Goal: Information Seeking & Learning: Learn about a topic

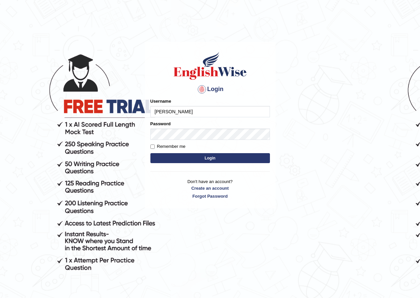
type input "rupali_parramatta"
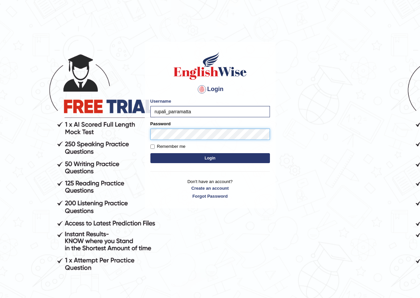
click at [150, 153] on button "Login" at bounding box center [209, 158] width 119 height 10
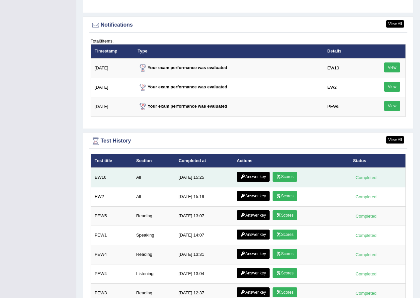
scroll to position [825, 0]
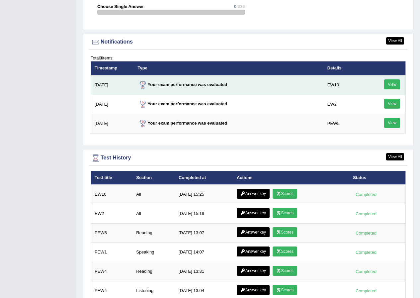
click at [397, 79] on link "View" at bounding box center [392, 84] width 16 height 10
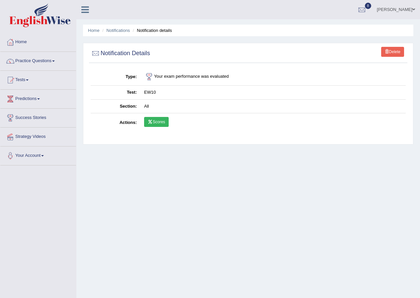
click at [166, 122] on link "Scores" at bounding box center [156, 122] width 25 height 10
click at [25, 58] on link "Practice Questions" at bounding box center [38, 60] width 76 height 17
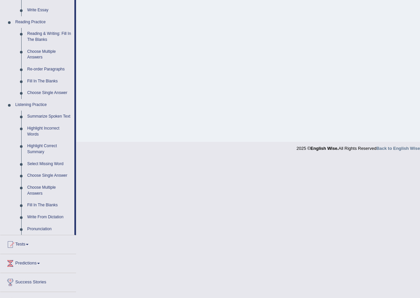
scroll to position [222, 0]
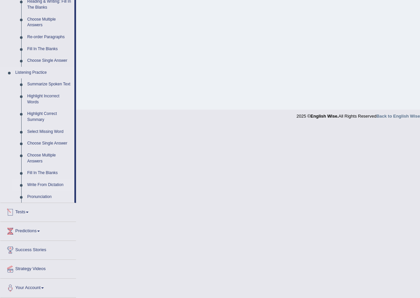
click at [46, 185] on link "Write From Dictation" at bounding box center [49, 185] width 50 height 12
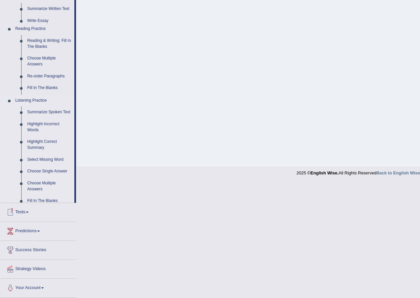
scroll to position [51, 0]
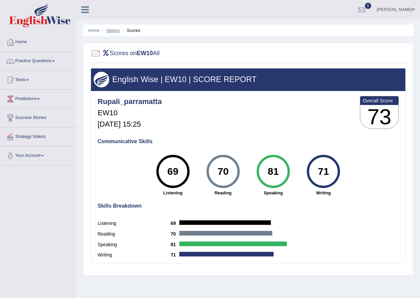
click at [109, 30] on link "History" at bounding box center [113, 30] width 13 height 5
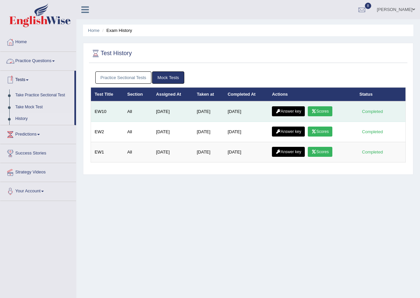
click at [291, 112] on link "Answer key" at bounding box center [288, 111] width 33 height 10
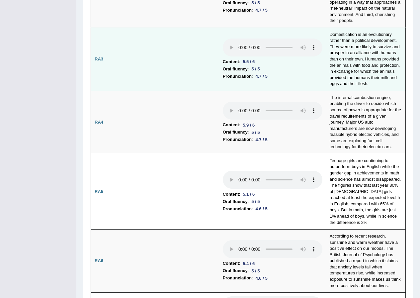
scroll to position [66, 0]
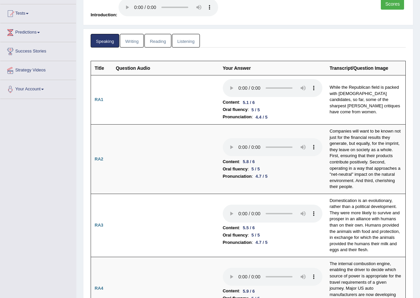
click at [163, 41] on link "Reading" at bounding box center [157, 41] width 27 height 14
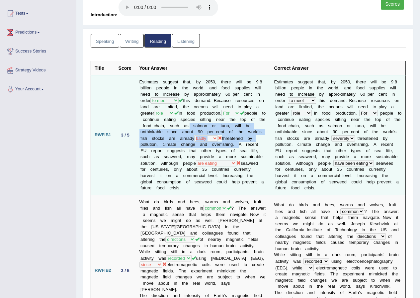
drag, startPoint x: 215, startPoint y: 125, endPoint x: 248, endPoint y: 143, distance: 37.7
click at [248, 143] on td "Estimates suggest that, by 2050, there will be 9.8 billion people in the world,…" at bounding box center [203, 135] width 135 height 120
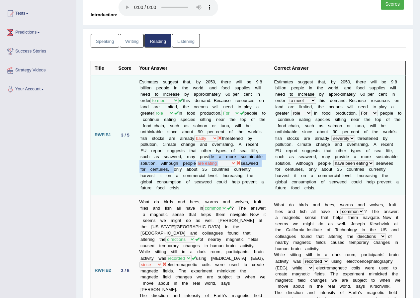
drag, startPoint x: 219, startPoint y: 154, endPoint x: 199, endPoint y: 172, distance: 26.5
click at [199, 172] on td "Estimates suggest that, by 2050, there will be 9.8 billion people in the world,…" at bounding box center [203, 135] width 135 height 120
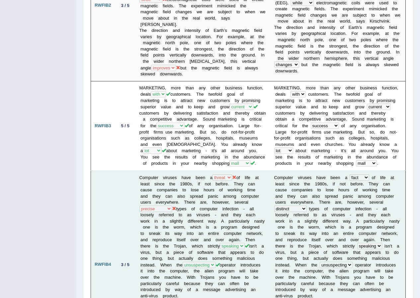
scroll to position [465, 0]
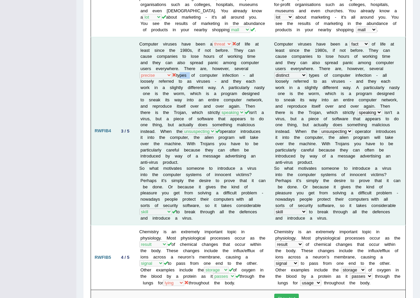
drag, startPoint x: 179, startPoint y: 69, endPoint x: 191, endPoint y: 69, distance: 11.6
click at [191, 69] on td "Computer viruses have been a fact threat reality theory of life at least since …" at bounding box center [203, 131] width 135 height 188
drag, startPoint x: 234, startPoint y: 62, endPoint x: 248, endPoint y: 63, distance: 14.3
click at [248, 63] on td "Computer viruses have been a fact threat reality theory of life at least since …" at bounding box center [203, 131] width 135 height 188
drag, startPoint x: 180, startPoint y: 69, endPoint x: 190, endPoint y: 69, distance: 10.0
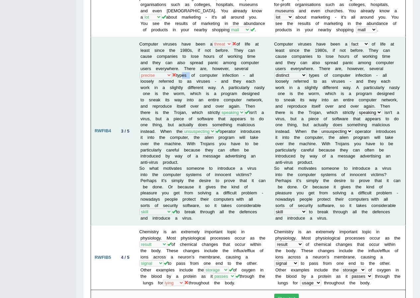
click at [190, 69] on td "Computer viruses have been a fact threat reality theory of life at least since …" at bounding box center [203, 131] width 135 height 188
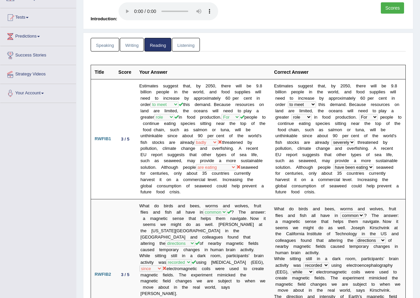
scroll to position [0, 0]
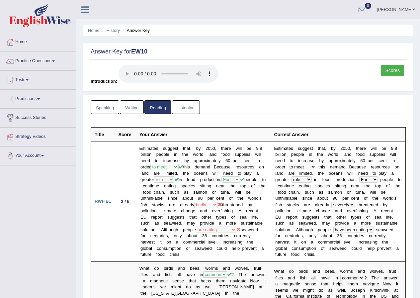
click at [133, 106] on link "Writing" at bounding box center [132, 107] width 24 height 14
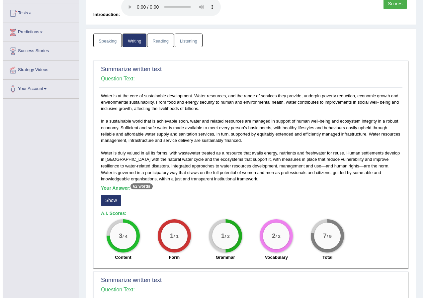
scroll to position [100, 0]
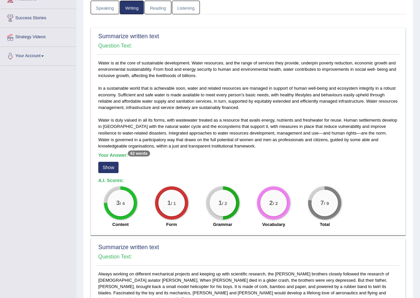
click at [114, 168] on button "Show" at bounding box center [108, 167] width 20 height 11
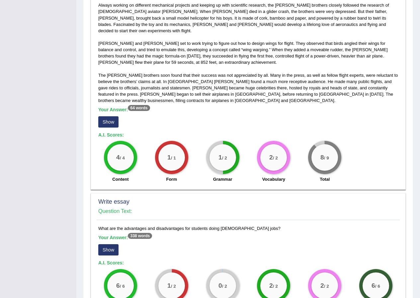
scroll to position [398, 0]
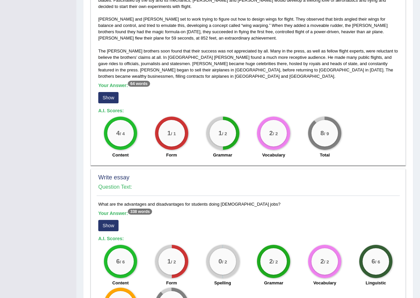
click at [113, 94] on button "Show" at bounding box center [108, 97] width 20 height 11
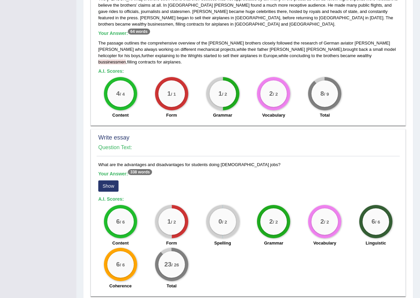
scroll to position [467, 0]
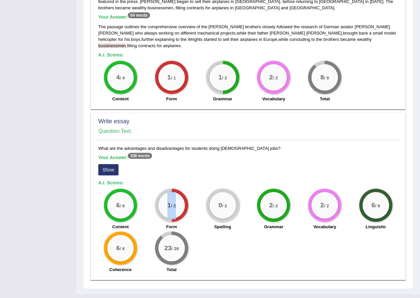
drag, startPoint x: 165, startPoint y: 195, endPoint x: 175, endPoint y: 195, distance: 10.3
click at [175, 195] on div "1 / 2" at bounding box center [171, 205] width 27 height 27
click at [282, 155] on h5 "Your Answer: 338 words" at bounding box center [248, 158] width 300 height 6
click at [106, 164] on button "Show" at bounding box center [108, 169] width 20 height 11
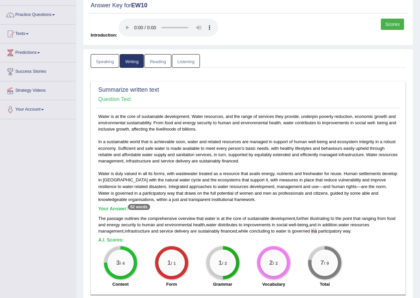
scroll to position [0, 0]
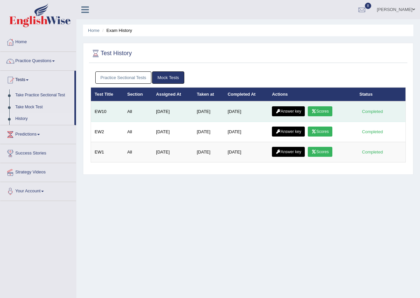
click at [324, 109] on link "Scores" at bounding box center [320, 111] width 25 height 10
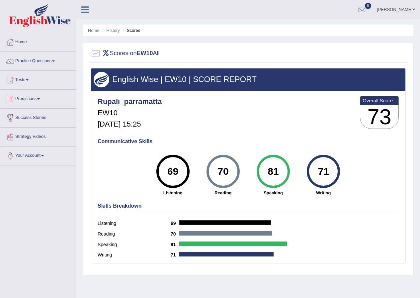
drag, startPoint x: 168, startPoint y: 170, endPoint x: 179, endPoint y: 170, distance: 10.6
click at [179, 170] on div "69" at bounding box center [173, 171] width 24 height 28
click at [176, 175] on div "69" at bounding box center [173, 171] width 24 height 28
click at [113, 28] on link "History" at bounding box center [113, 30] width 13 height 5
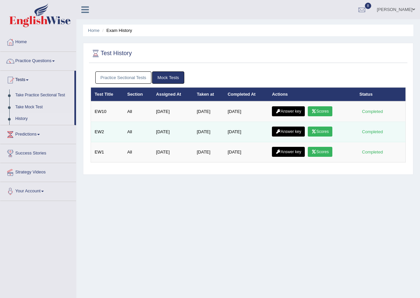
click at [312, 129] on link "Scores" at bounding box center [320, 131] width 25 height 10
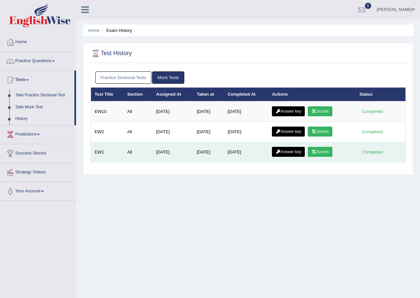
click at [327, 155] on link "Scores" at bounding box center [320, 152] width 25 height 10
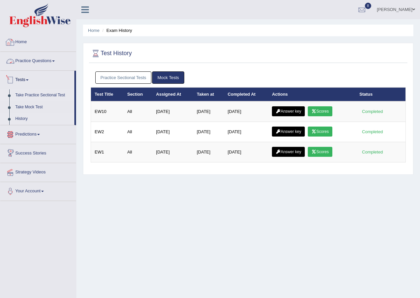
click at [48, 94] on link "Take Practice Sectional Test" at bounding box center [43, 95] width 62 height 12
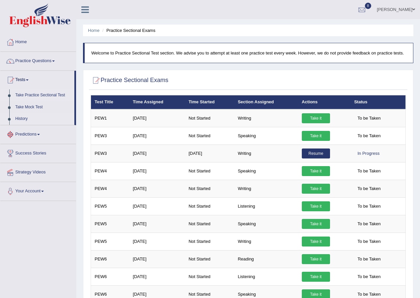
click at [17, 118] on link "History" at bounding box center [43, 119] width 62 height 12
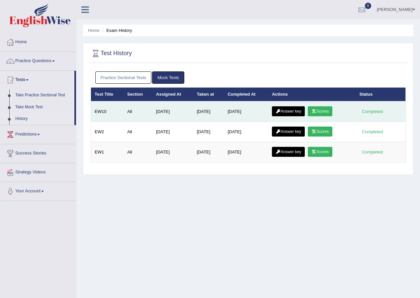
click at [291, 110] on link "Answer key" at bounding box center [288, 111] width 33 height 10
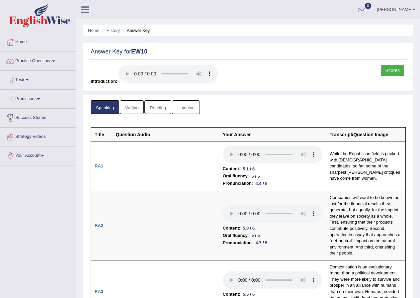
click at [135, 110] on link "Writing" at bounding box center [132, 107] width 24 height 14
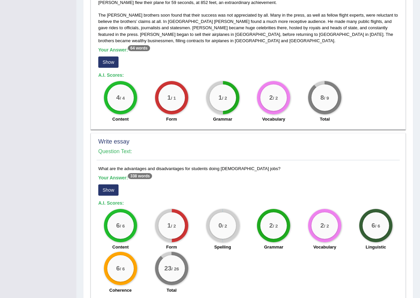
scroll to position [455, 0]
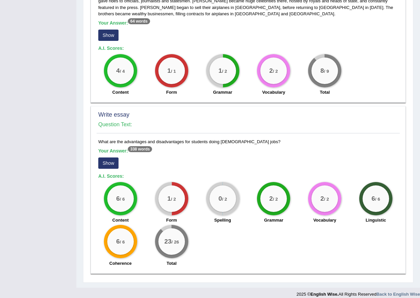
click at [112, 158] on button "Show" at bounding box center [108, 162] width 20 height 11
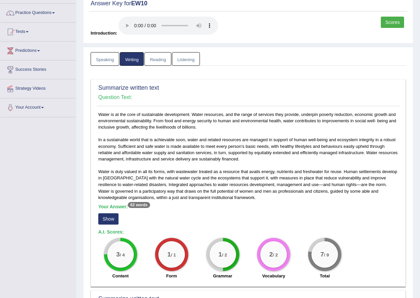
scroll to position [0, 0]
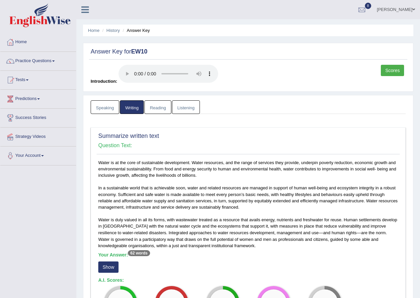
click at [186, 111] on link "Listening" at bounding box center [186, 107] width 28 height 14
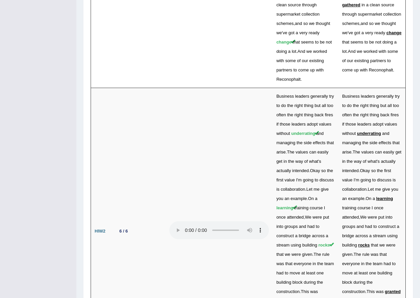
scroll to position [1722, 0]
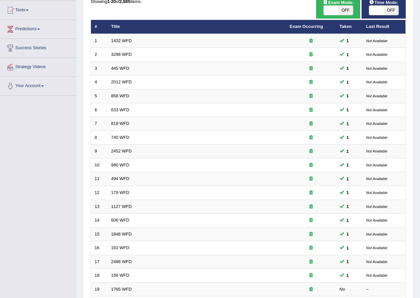
scroll to position [142, 0]
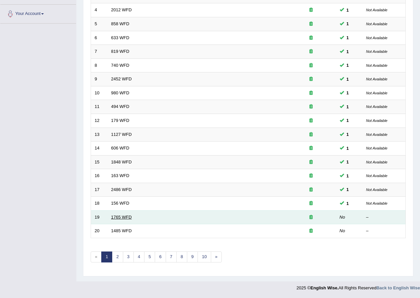
click at [121, 217] on link "1765 WFD" at bounding box center [121, 216] width 21 height 5
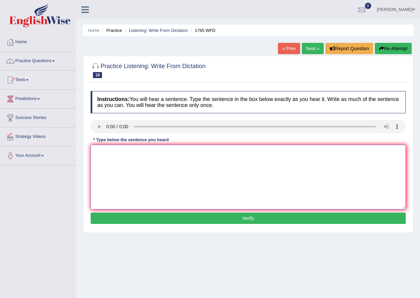
click at [109, 190] on textarea at bounding box center [248, 177] width 315 height 64
click at [97, 153] on textarea "application forms for shareing accomodation must be completed two months before" at bounding box center [248, 177] width 315 height 64
click at [149, 151] on textarea "application forms for shareing accomodation must be completed two months before" at bounding box center [248, 177] width 315 height 64
click at [287, 163] on textarea "application forms for sharing accomodation must be completed two months before" at bounding box center [248, 177] width 315 height 64
type textarea "application forms for sharing accomodation must be completed two months before."
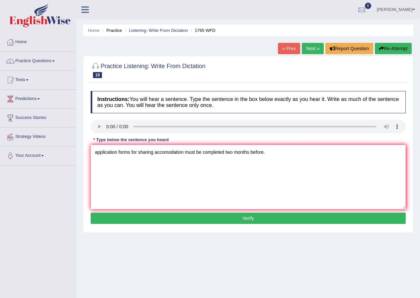
click at [270, 216] on button "Verify" at bounding box center [248, 217] width 315 height 11
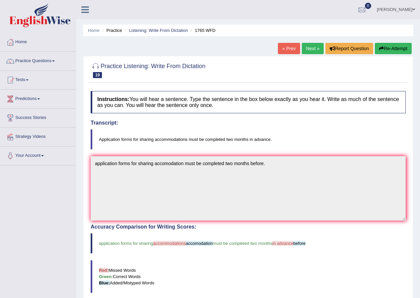
click at [310, 51] on link "Next »" at bounding box center [313, 48] width 22 height 11
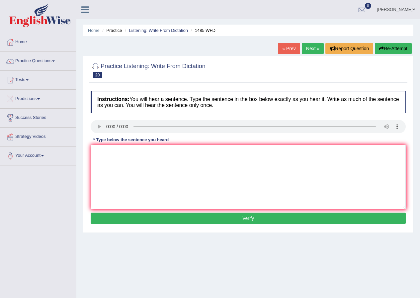
click at [121, 213] on button "Verify" at bounding box center [248, 217] width 315 height 11
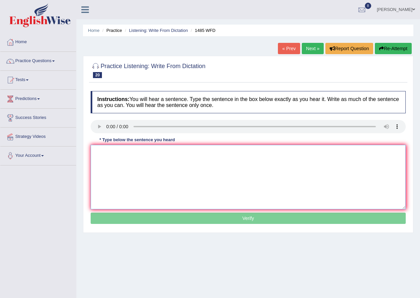
click at [136, 205] on textarea at bounding box center [248, 177] width 315 height 64
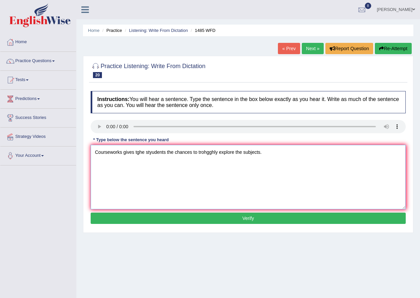
click at [133, 151] on textarea "Courseworks gives tghe styudents the chances to trohgghly explore the subjects." at bounding box center [248, 177] width 315 height 64
click at [136, 153] on textarea "Courseworks give tghe styudents the chances to trohgghly explore the subjects." at bounding box center [248, 177] width 315 height 64
click at [147, 152] on textarea "Courseworks give the styudents the chances to trohgghly explore the subjects." at bounding box center [248, 177] width 315 height 64
click at [195, 151] on textarea "Courseworks give the students the chances to trohgghly explore the subjects." at bounding box center [248, 177] width 315 height 64
click at [195, 152] on textarea "Courseworks give the students the chances to thgghly explore the subjects." at bounding box center [248, 177] width 315 height 64
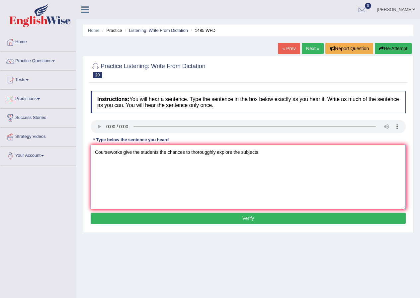
click at [209, 153] on textarea "Courseworks give the students the chances to thorougghly explore the subjects." at bounding box center [248, 177] width 315 height 64
type textarea "Courseworks give the students the chances to thoroughly explore the subjects."
click at [211, 221] on button "Verify" at bounding box center [248, 217] width 315 height 11
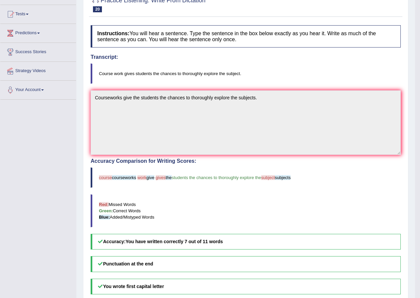
scroll to position [33, 0]
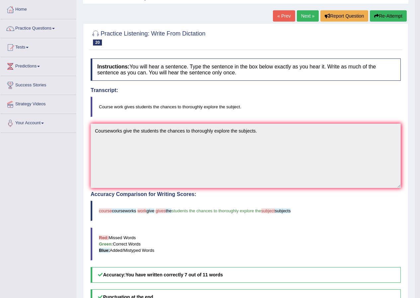
click at [309, 17] on link "Next »" at bounding box center [308, 15] width 22 height 11
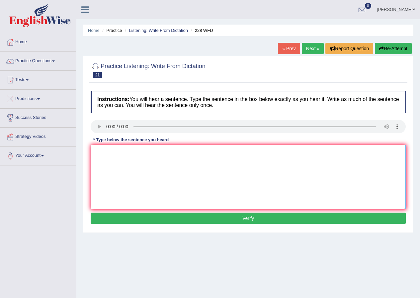
click at [277, 180] on textarea at bounding box center [248, 177] width 315 height 64
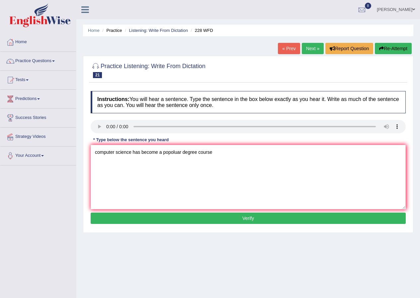
click at [132, 139] on div "* Type below the sentence you heard" at bounding box center [131, 139] width 81 height 6
click at [129, 150] on textarea "computer science has become a popoluar degree course" at bounding box center [248, 177] width 315 height 64
click at [131, 151] on textarea "computer science has become a popoluar degree course" at bounding box center [248, 177] width 315 height 64
click at [195, 151] on textarea "computer science in the university has become a popoluar degree course" at bounding box center [248, 177] width 315 height 64
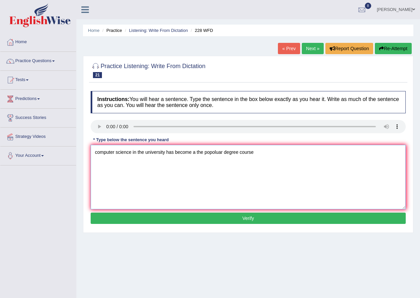
click at [219, 149] on textarea "computer science in the university has become a the popoluar degree course" at bounding box center [248, 177] width 315 height 64
click at [226, 151] on textarea "computer science in the university has become a the popoluar degree course" at bounding box center [248, 177] width 315 height 64
click at [254, 155] on textarea "computer science in the university has become a the popular degree course" at bounding box center [248, 177] width 315 height 64
click at [96, 147] on textarea "computer science in the university has become a the popular degree course." at bounding box center [248, 177] width 315 height 64
type textarea "Computer science in the university has become a the popular degree course."
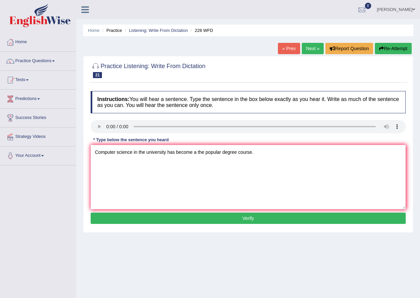
click at [157, 216] on button "Verify" at bounding box center [248, 217] width 315 height 11
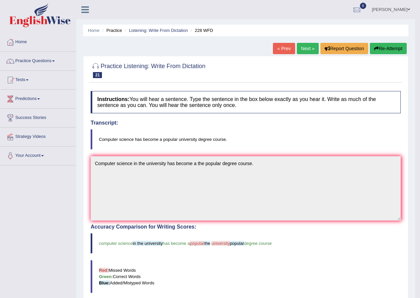
click at [312, 52] on link "Next »" at bounding box center [308, 48] width 22 height 11
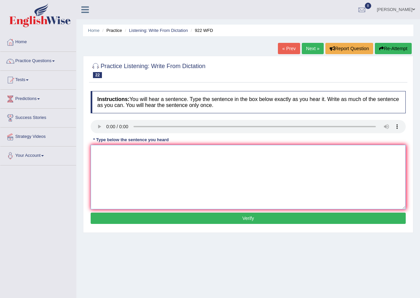
click at [209, 189] on textarea at bounding box center [248, 177] width 315 height 64
click at [100, 151] on textarea "styudebnts attendutin for the conmference musr registered first." at bounding box center [248, 177] width 315 height 64
click at [109, 155] on textarea "studebnts attendutin for the conmference musr registered first." at bounding box center [248, 177] width 315 height 64
click at [96, 152] on textarea "students attendutin for the conmference musr registered first." at bounding box center [248, 177] width 315 height 64
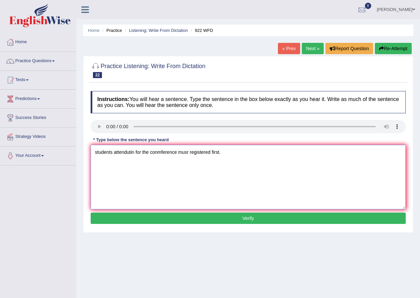
click at [114, 158] on textarea "students attendutin for the conmference musr registered first." at bounding box center [248, 177] width 315 height 64
click at [97, 152] on textarea "students attendutin for the conmference musr registered first." at bounding box center [248, 177] width 315 height 64
click at [132, 154] on textarea "students attendutin for the conmference musr registered first." at bounding box center [248, 177] width 315 height 64
click at [133, 150] on textarea "students attendutin for the conmference musr registered first." at bounding box center [248, 177] width 315 height 64
click at [159, 151] on textarea "students attending for the conmference musr registered first." at bounding box center [248, 177] width 315 height 64
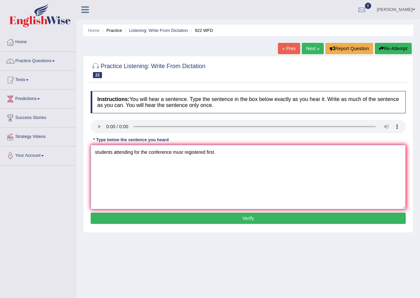
click at [182, 157] on textarea "students attending for the conference musr registered first." at bounding box center [248, 177] width 315 height 64
click at [184, 154] on textarea "students attending for the conference musr registered first." at bounding box center [248, 177] width 315 height 64
type textarea "students attending for the conference must registered first."
click at [212, 217] on button "Verify" at bounding box center [248, 217] width 315 height 11
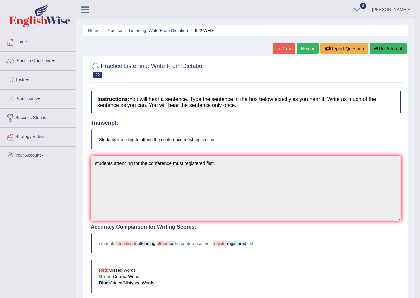
click at [312, 45] on link "Next »" at bounding box center [308, 48] width 22 height 11
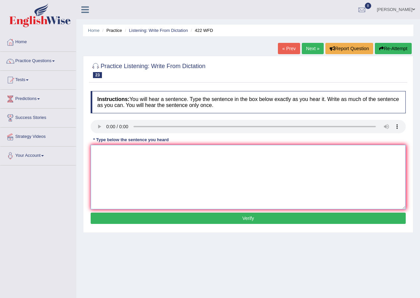
click at [136, 171] on textarea at bounding box center [248, 177] width 315 height 64
type textarea "The most important details in the arguments are missing."
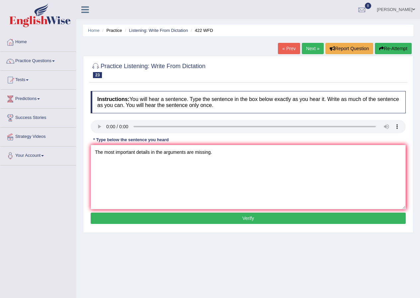
click at [172, 215] on button "Verify" at bounding box center [248, 217] width 315 height 11
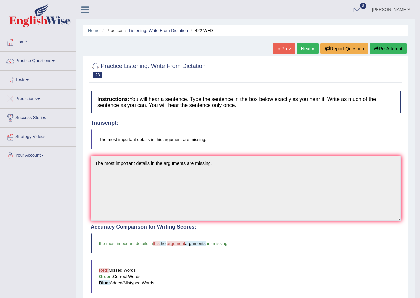
click at [312, 52] on link "Next »" at bounding box center [308, 48] width 22 height 11
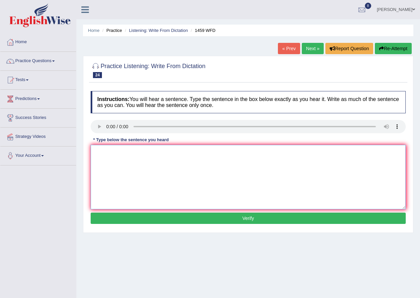
click at [162, 186] on textarea at bounding box center [248, 177] width 315 height 64
click at [136, 151] on textarea "All experiments and procedure are outlined in the laboratory manual." at bounding box center [248, 177] width 315 height 64
click at [166, 153] on textarea "All experiments and the procedure are outlined in the laboratory manual." at bounding box center [248, 177] width 315 height 64
type textarea "All experiments and the procedures have been are outlined in the laboratory man…"
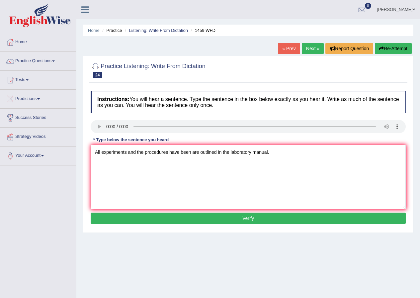
click at [132, 222] on button "Verify" at bounding box center [248, 217] width 315 height 11
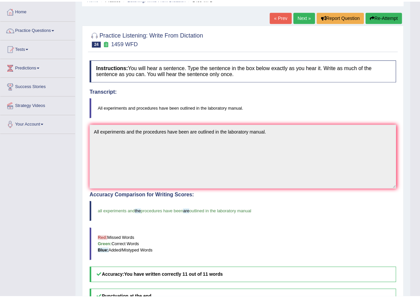
scroll to position [33, 0]
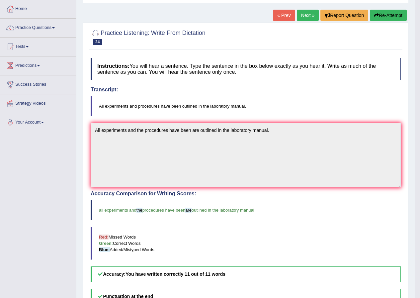
click at [302, 12] on link "Next »" at bounding box center [308, 15] width 22 height 11
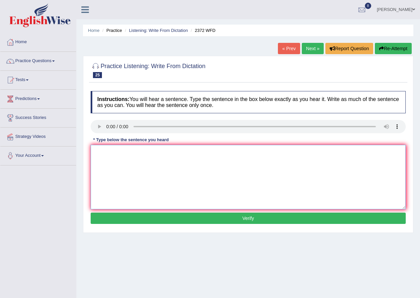
click at [114, 150] on textarea at bounding box center [248, 177] width 315 height 64
click at [97, 149] on textarea "we must hand in our assignmnents by the end if thud semester." at bounding box center [248, 177] width 315 height 64
click at [158, 151] on textarea "We must hand in our assignmnents by the end if thud semester." at bounding box center [248, 177] width 315 height 64
click at [202, 150] on textarea "We must hand in our assignments by the end if thud semester." at bounding box center [248, 177] width 315 height 64
click at [138, 150] on textarea "We must hand in our assignments by the end of this semester." at bounding box center [248, 177] width 315 height 64
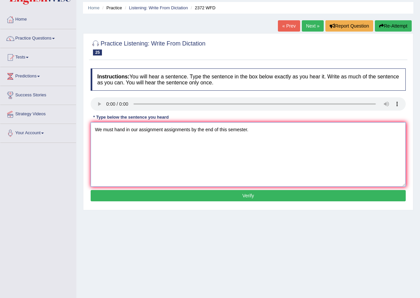
scroll to position [33, 0]
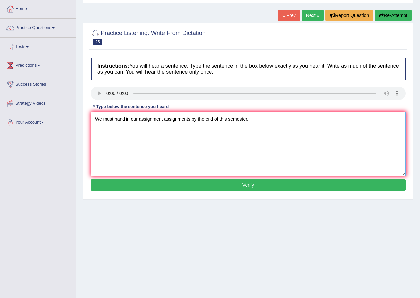
type textarea "We must hand in our assignment assignments by the end of this semester."
click at [125, 186] on button "Verify" at bounding box center [248, 184] width 315 height 11
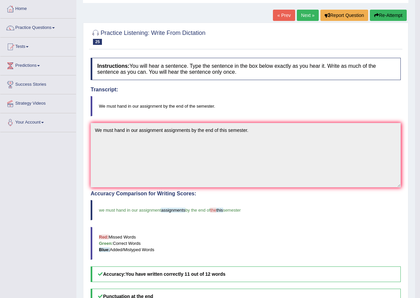
click at [306, 17] on link "Next »" at bounding box center [308, 15] width 22 height 11
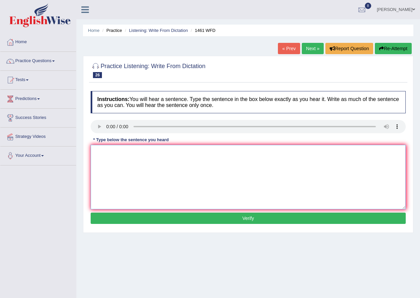
click at [150, 178] on textarea at bounding box center [248, 177] width 315 height 64
type textarea "N"
type textarea "My sister runs a business of small toys."
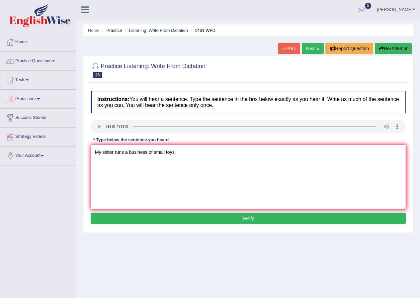
click at [152, 213] on button "Verify" at bounding box center [248, 217] width 315 height 11
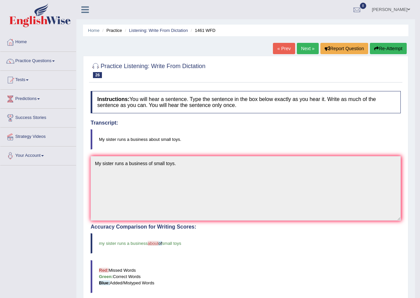
click at [311, 51] on link "Next »" at bounding box center [308, 48] width 22 height 11
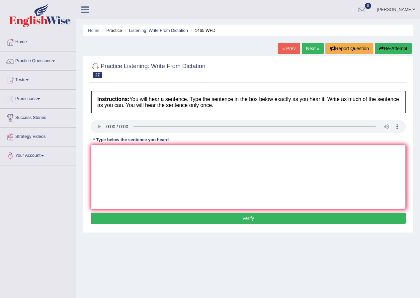
click at [139, 185] on textarea at bounding box center [248, 177] width 315 height 64
click at [119, 152] on textarea "You can fimd a complaint form o tyhe qwesire." at bounding box center [248, 177] width 315 height 64
click at [159, 153] on textarea "You can find a complaint form o tyhe qwesire." at bounding box center [248, 177] width 315 height 64
click at [167, 148] on textarea "You can find a complaint form on tyhe qwesire." at bounding box center [248, 177] width 315 height 64
click at [175, 151] on textarea "You can find a complaint form on the qwesire." at bounding box center [248, 177] width 315 height 64
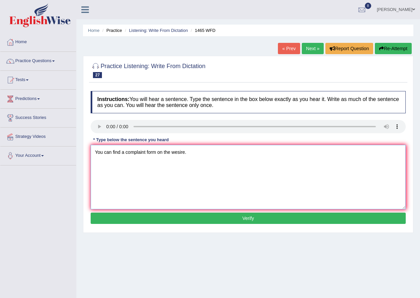
click at [177, 153] on textarea "You can find a complaint form on the wesire." at bounding box center [248, 177] width 315 height 64
click at [184, 152] on textarea "You can find a complaint form on the websire." at bounding box center [248, 177] width 315 height 64
type textarea "You can find a complaint form on the website."
click at [137, 216] on button "Verify" at bounding box center [248, 217] width 315 height 11
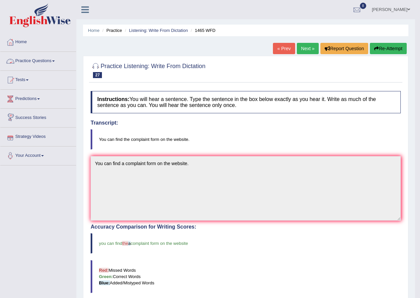
click at [32, 58] on link "Practice Questions" at bounding box center [38, 60] width 76 height 17
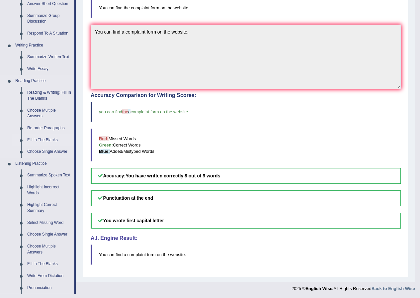
scroll to position [133, 0]
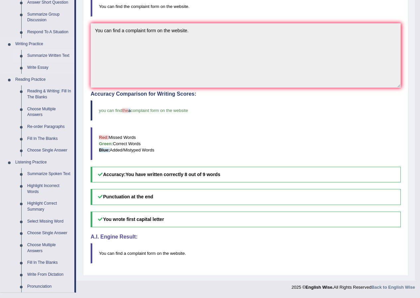
click at [44, 56] on link "Summarize Written Text" at bounding box center [49, 56] width 50 height 12
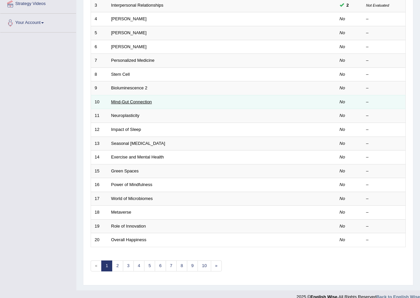
scroll to position [66, 0]
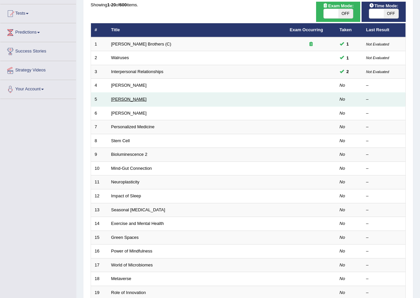
click at [131, 99] on link "Jonas Salk" at bounding box center [129, 99] width 36 height 5
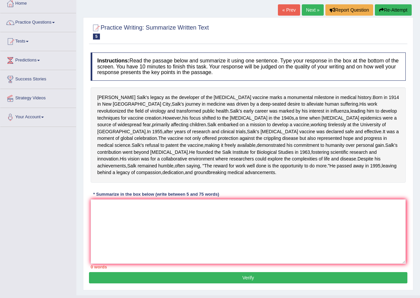
scroll to position [66, 0]
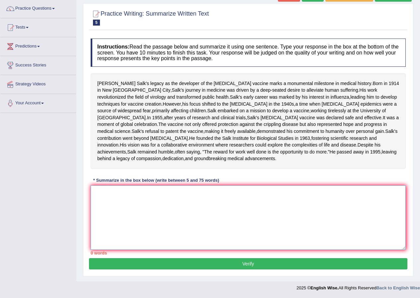
click at [157, 230] on textarea at bounding box center [248, 217] width 315 height 64
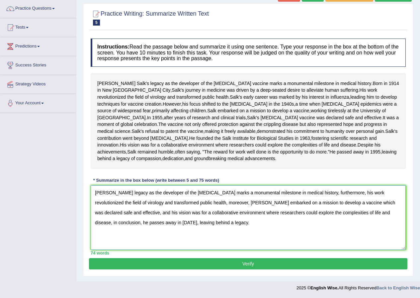
scroll to position [87, 0]
type textarea "[PERSON_NAME] legacy as the developer of the [MEDICAL_DATA] marks a monumental …"
click at [142, 260] on button "Verify" at bounding box center [248, 263] width 318 height 11
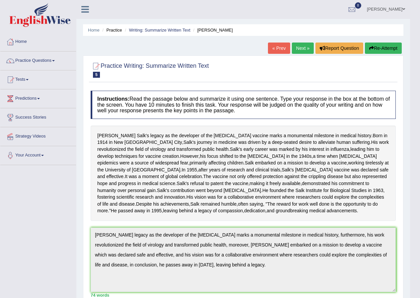
scroll to position [0, 0]
click at [307, 48] on link "Next »" at bounding box center [303, 48] width 22 height 11
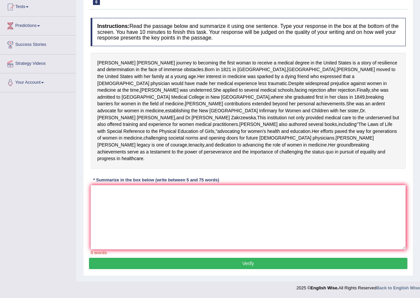
scroll to position [107, 0]
click at [162, 226] on textarea at bounding box center [248, 217] width 315 height 64
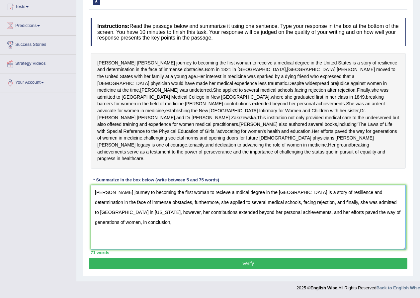
drag, startPoint x: 306, startPoint y: 212, endPoint x: 115, endPoint y: 226, distance: 192.4
click at [115, 226] on textarea "[PERSON_NAME] journey to becoming the first woman to recieve a mdical degree in…" at bounding box center [248, 217] width 315 height 64
click at [309, 215] on textarea "[PERSON_NAME] journey to becoming the first woman to recieve a mdical degree in…" at bounding box center [248, 217] width 315 height 64
click at [363, 220] on textarea "[PERSON_NAME] journey to becoming the first woman to recieve a mdical degree in…" at bounding box center [248, 217] width 315 height 64
click at [243, 190] on textarea "[PERSON_NAME] journey to becoming the first woman to recieve a mdical degree in…" at bounding box center [248, 217] width 315 height 64
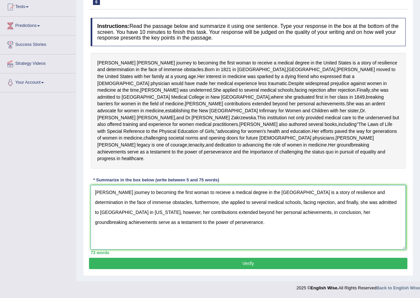
type textarea "[PERSON_NAME] journey to becoming the first woman to recieve a medical degree i…"
click at [208, 259] on button "Verify" at bounding box center [248, 263] width 318 height 11
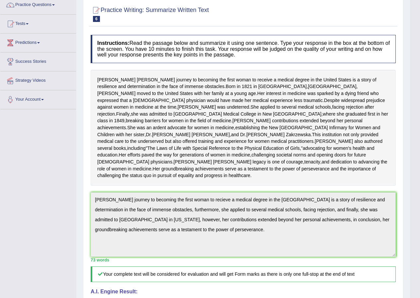
scroll to position [0, 0]
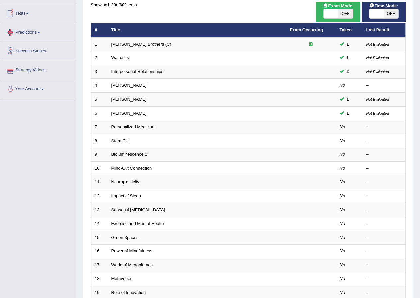
click at [20, 14] on link "Tests" at bounding box center [38, 12] width 76 height 17
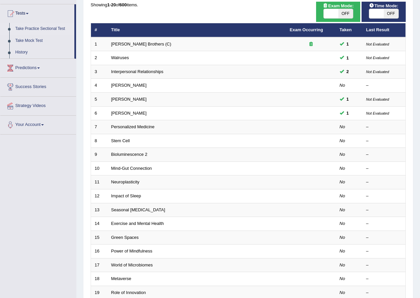
click at [31, 30] on link "Take Practice Sectional Test" at bounding box center [43, 29] width 62 height 12
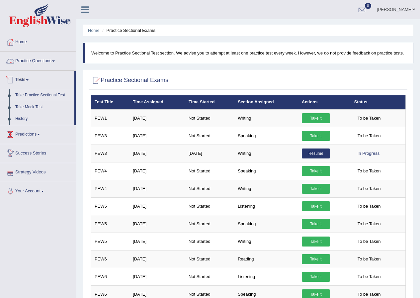
click at [18, 61] on link "Practice Questions" at bounding box center [38, 60] width 76 height 17
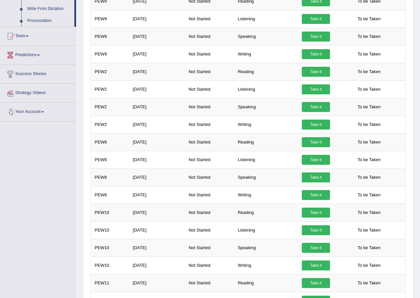
click at [32, 35] on link "Tests" at bounding box center [38, 35] width 76 height 17
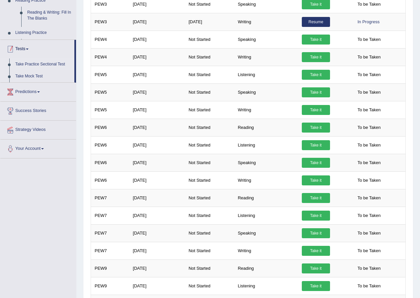
scroll to position [86, 0]
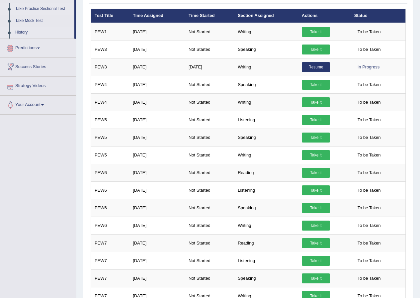
click at [25, 33] on link "History" at bounding box center [43, 33] width 62 height 12
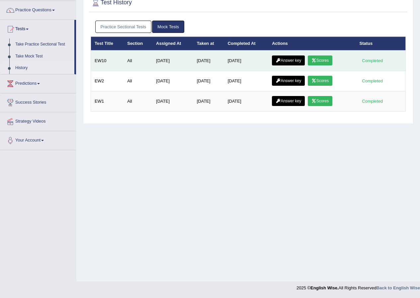
click at [295, 57] on link "Answer key" at bounding box center [288, 60] width 33 height 10
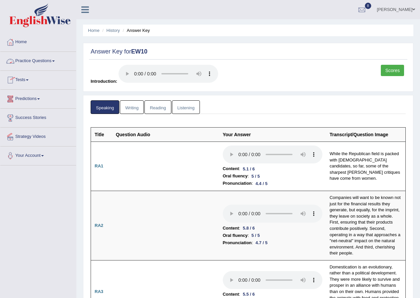
click at [44, 60] on link "Practice Questions" at bounding box center [38, 60] width 76 height 17
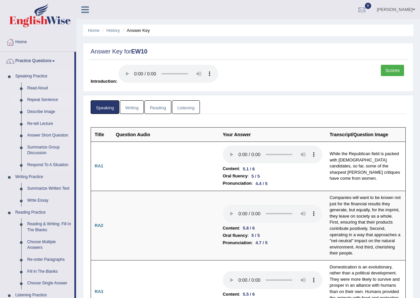
click at [37, 99] on link "Repeat Sentence" at bounding box center [49, 100] width 50 height 12
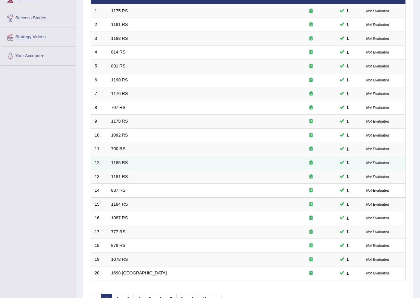
scroll to position [142, 0]
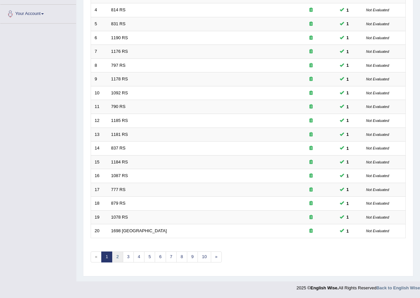
click at [115, 254] on link "2" at bounding box center [117, 256] width 11 height 11
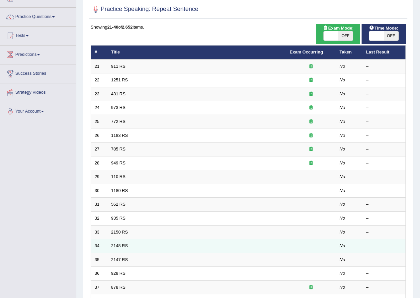
scroll to position [42, 0]
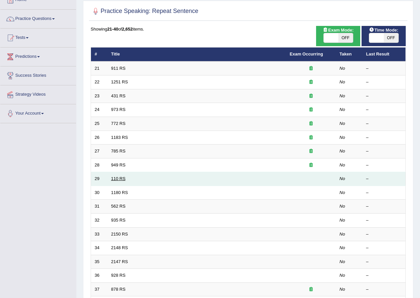
click at [122, 179] on link "110 RS" at bounding box center [118, 178] width 14 height 5
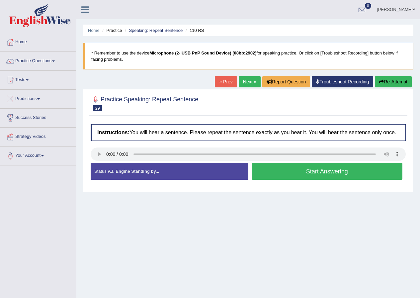
click at [315, 174] on button "Start Answering" at bounding box center [327, 171] width 151 height 17
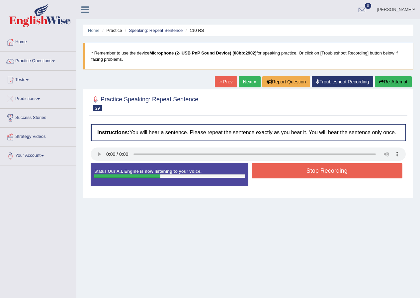
click at [315, 174] on button "Stop Recording" at bounding box center [327, 170] width 151 height 15
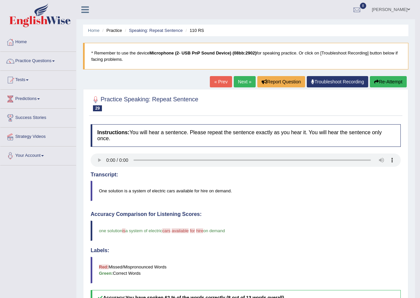
click at [249, 82] on link "Next »" at bounding box center [245, 81] width 22 height 11
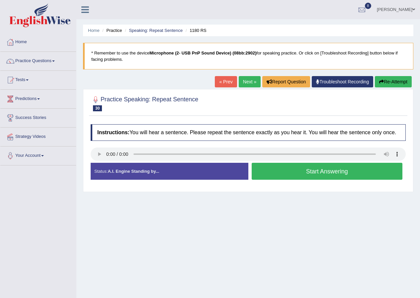
click at [329, 175] on button "Start Answering" at bounding box center [327, 171] width 151 height 17
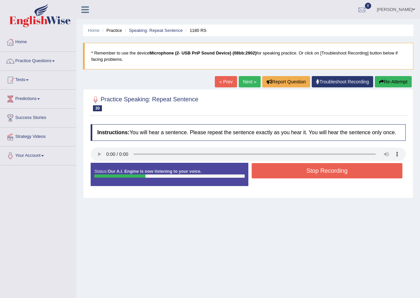
click at [280, 170] on button "Stop Recording" at bounding box center [327, 170] width 151 height 15
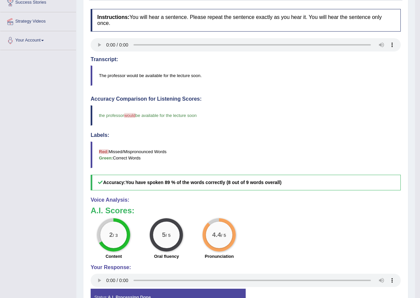
scroll to position [30, 0]
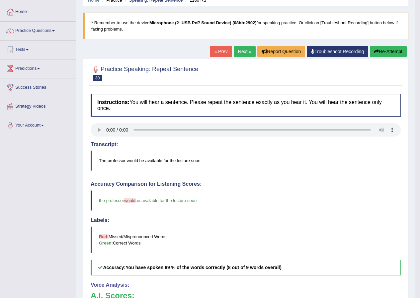
click at [238, 51] on link "Next »" at bounding box center [245, 51] width 22 height 11
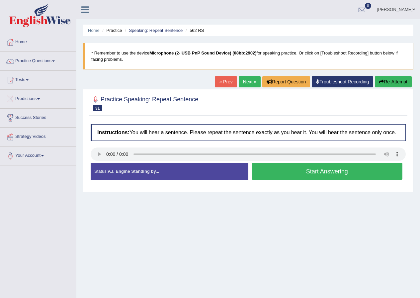
click at [279, 173] on button "Start Answering" at bounding box center [327, 171] width 151 height 17
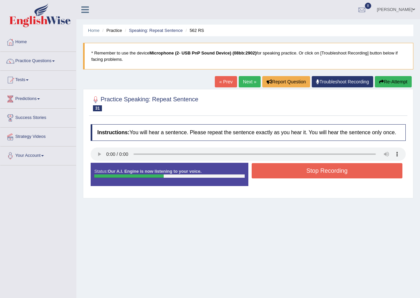
click at [304, 165] on button "Stop Recording" at bounding box center [327, 170] width 151 height 15
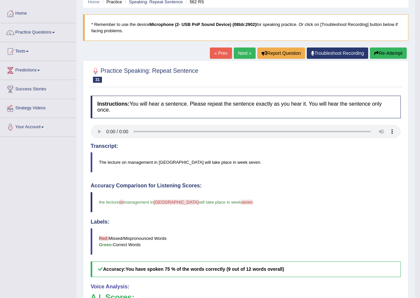
scroll to position [66, 0]
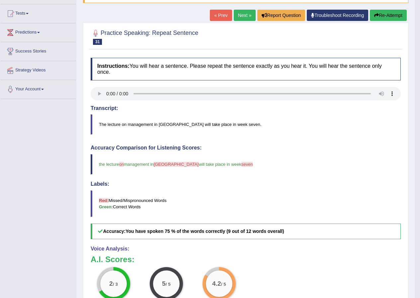
click at [17, 12] on link "Tests" at bounding box center [38, 12] width 76 height 17
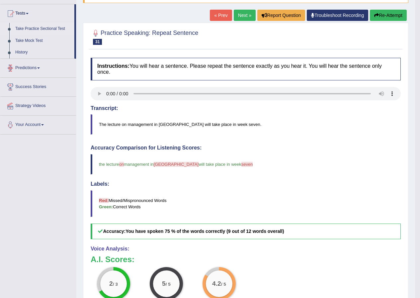
click at [23, 28] on link "Take Practice Sectional Test" at bounding box center [43, 29] width 62 height 12
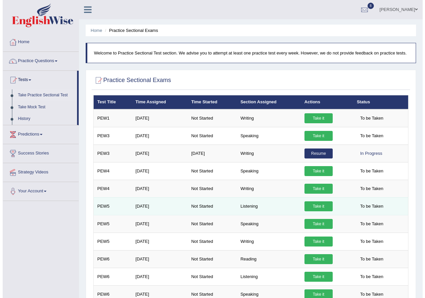
scroll to position [133, 0]
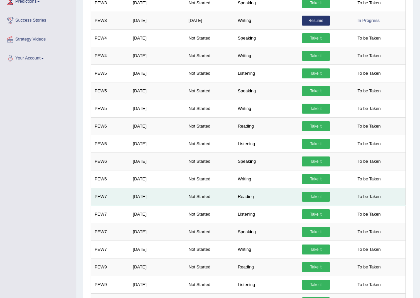
click at [300, 200] on td "Take it" at bounding box center [324, 197] width 52 height 18
click at [314, 198] on link "Take it" at bounding box center [316, 197] width 28 height 10
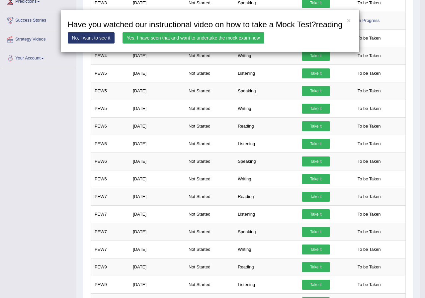
click at [228, 37] on link "Yes, I have seen that and want to undertake the mock exam now" at bounding box center [193, 37] width 142 height 11
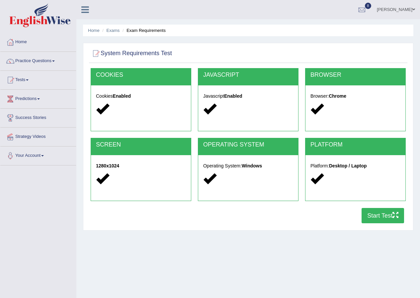
click at [374, 216] on button "Start Test" at bounding box center [382, 215] width 42 height 15
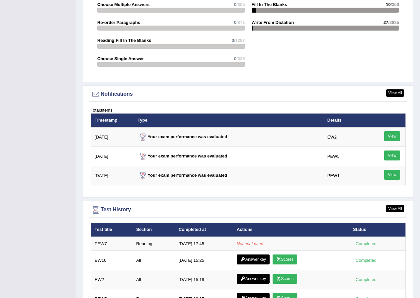
scroll to position [797, 0]
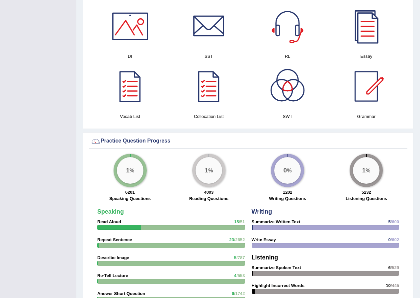
scroll to position [299, 0]
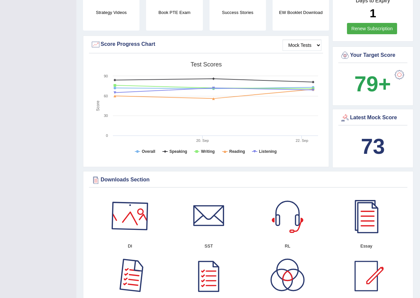
scroll to position [108, 0]
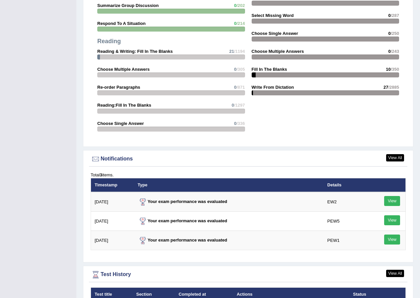
scroll to position [710, 0]
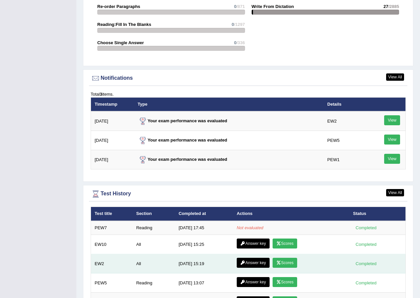
scroll to position [743, 0]
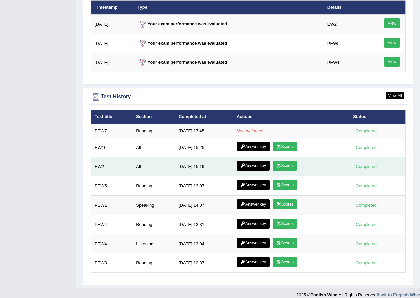
scroll to position [710, 0]
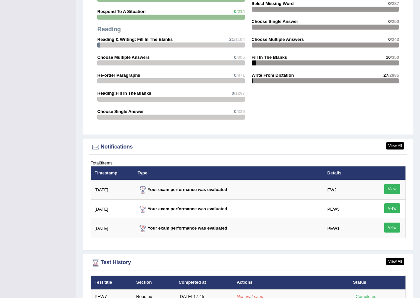
scroll to position [677, 0]
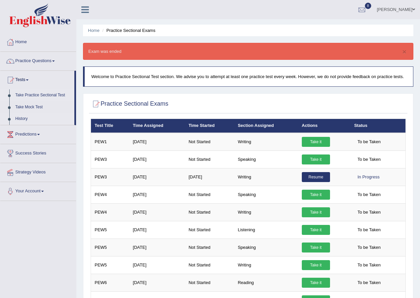
click at [26, 118] on link "History" at bounding box center [43, 119] width 62 height 12
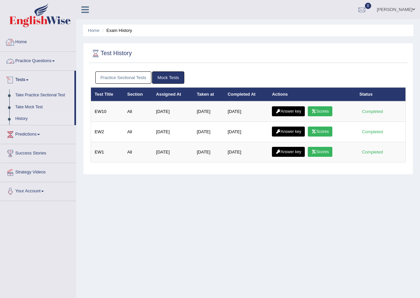
click at [26, 45] on link "Home" at bounding box center [38, 41] width 76 height 17
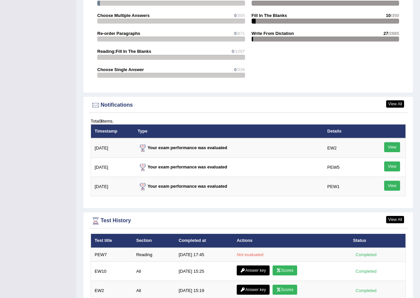
scroll to position [763, 0]
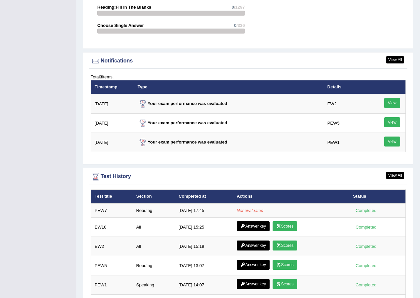
drag, startPoint x: 425, startPoint y: 265, endPoint x: 425, endPoint y: 311, distance: 45.8
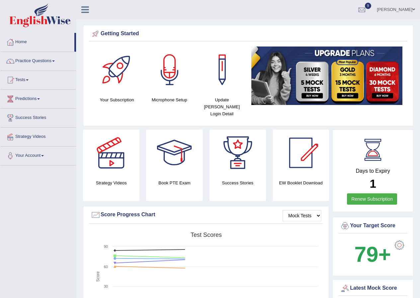
scroll to position [763, 0]
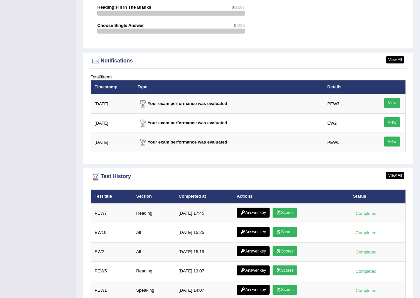
click at [281, 207] on link "Scores" at bounding box center [285, 212] width 25 height 10
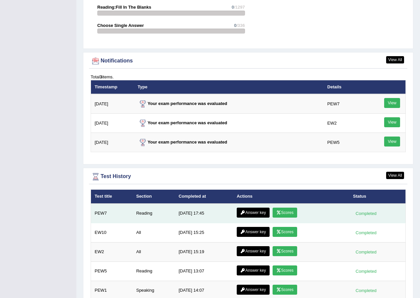
click at [259, 207] on link "Answer key" at bounding box center [253, 212] width 33 height 10
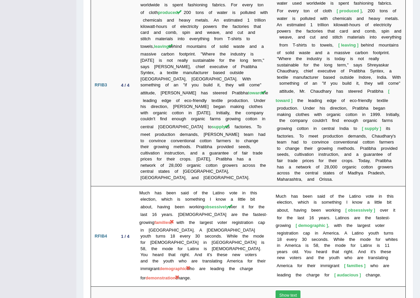
scroll to position [1419, 0]
